Goal: Task Accomplishment & Management: Complete application form

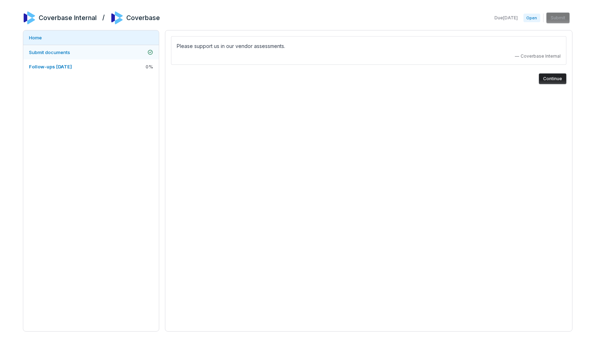
click at [101, 55] on link "Submit documents" at bounding box center [91, 52] width 136 height 14
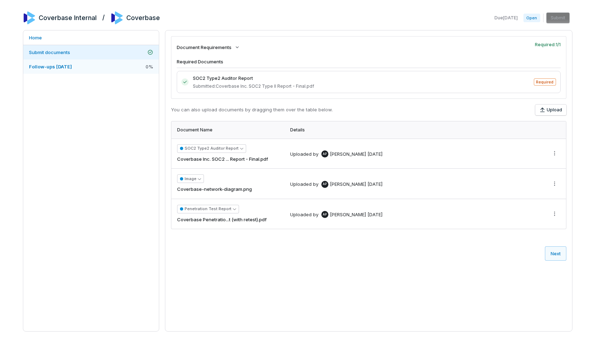
click at [97, 68] on link "Follow-ups [DATE] 0 %" at bounding box center [91, 66] width 136 height 14
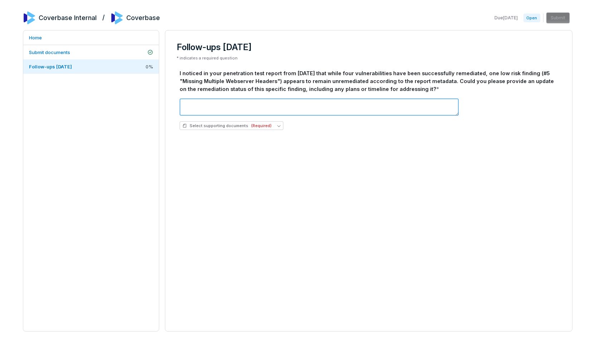
click at [224, 114] on textarea at bounding box center [318, 106] width 279 height 17
type textarea "****"
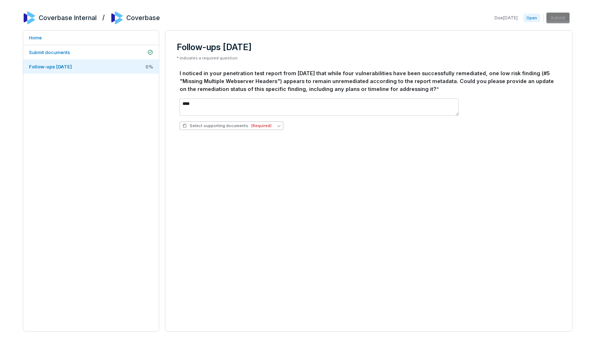
click at [256, 121] on button "Select supporting documents (Required)" at bounding box center [231, 125] width 104 height 9
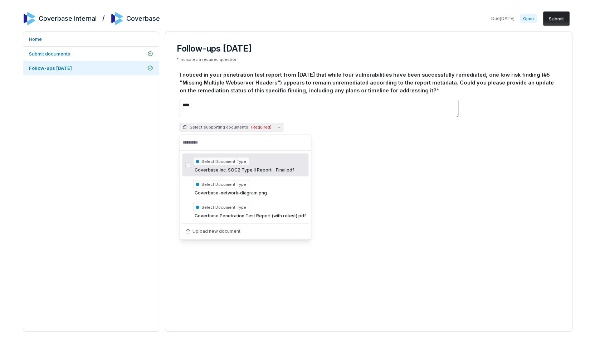
click at [284, 161] on div "Select Document Type Coverbase Inc. SOC2 Type II Report - Final.pdf" at bounding box center [249, 165] width 113 height 19
click at [404, 154] on div "Follow-ups [DATE] * indicates a required question I noticed in your penetration…" at bounding box center [368, 181] width 407 height 300
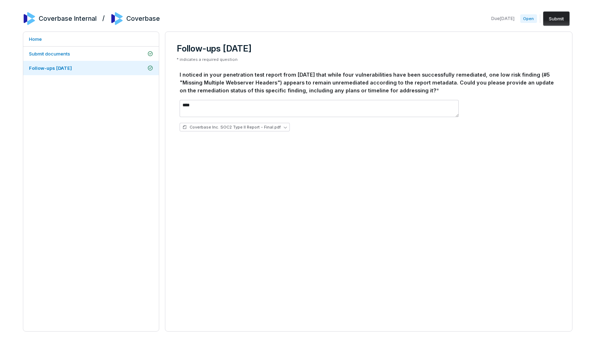
click at [543, 15] on button "Submit" at bounding box center [556, 18] width 26 height 14
